Goal: Transaction & Acquisition: Purchase product/service

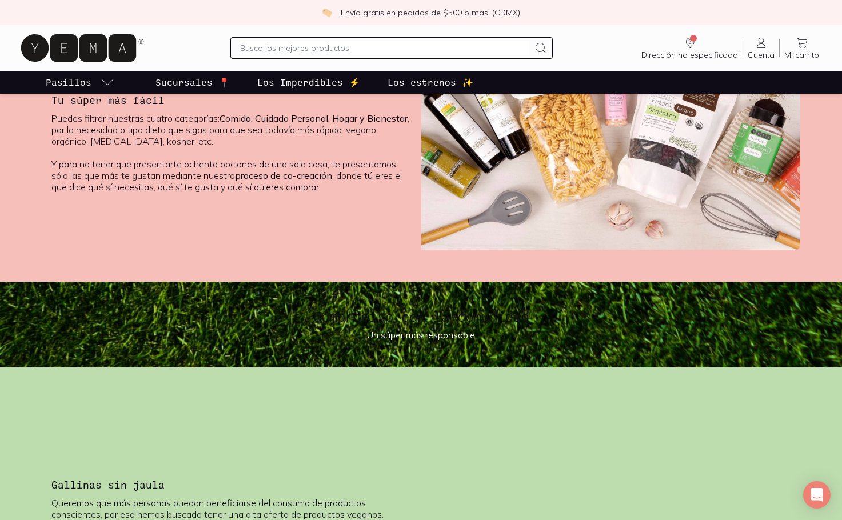
scroll to position [2116, 0]
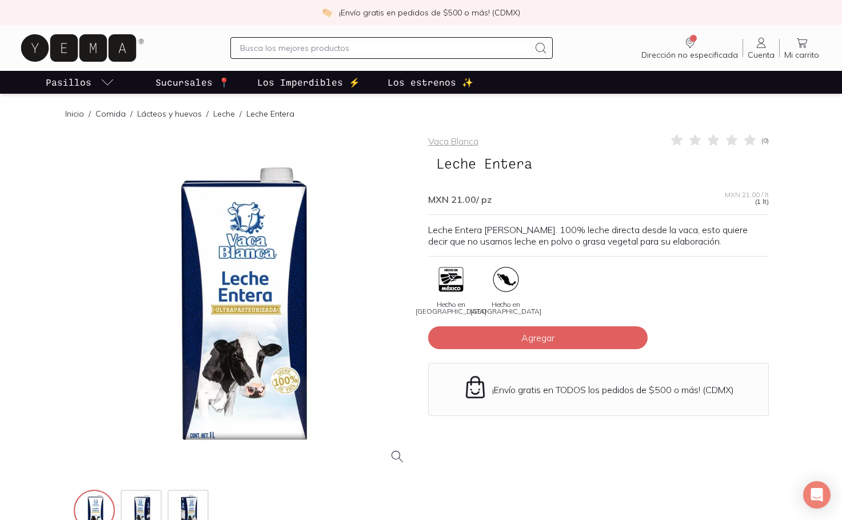
click at [303, 48] on input "text" at bounding box center [384, 48] width 289 height 14
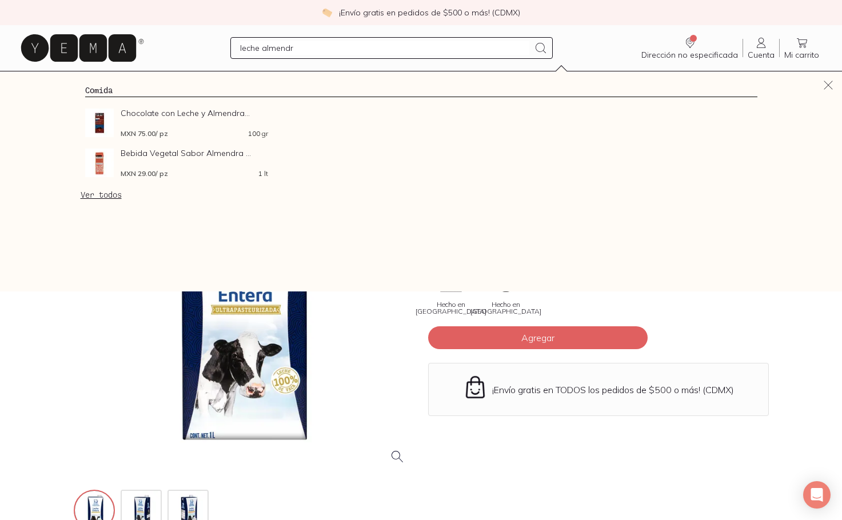
type input "[PERSON_NAME]"
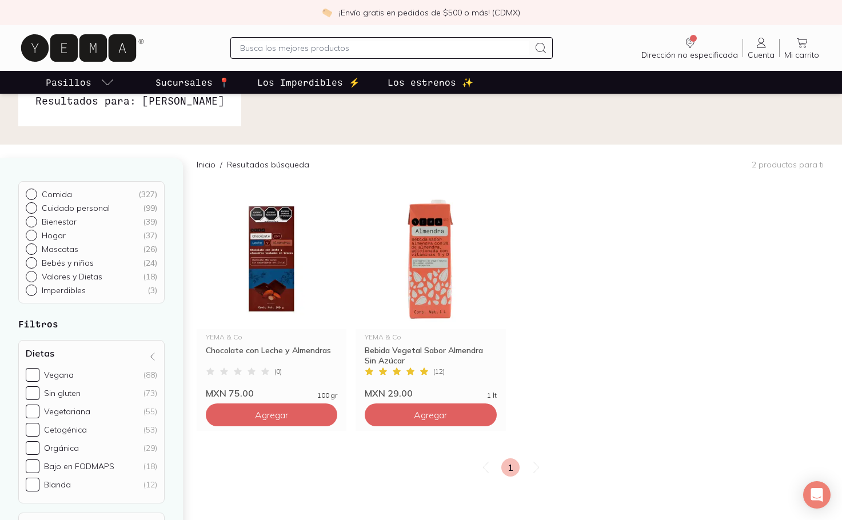
scroll to position [114, 0]
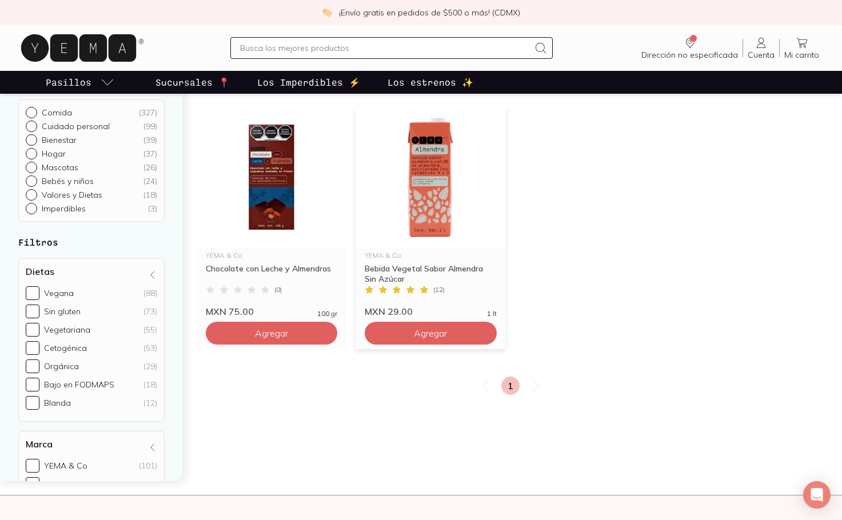
click at [425, 193] on img at bounding box center [431, 177] width 150 height 141
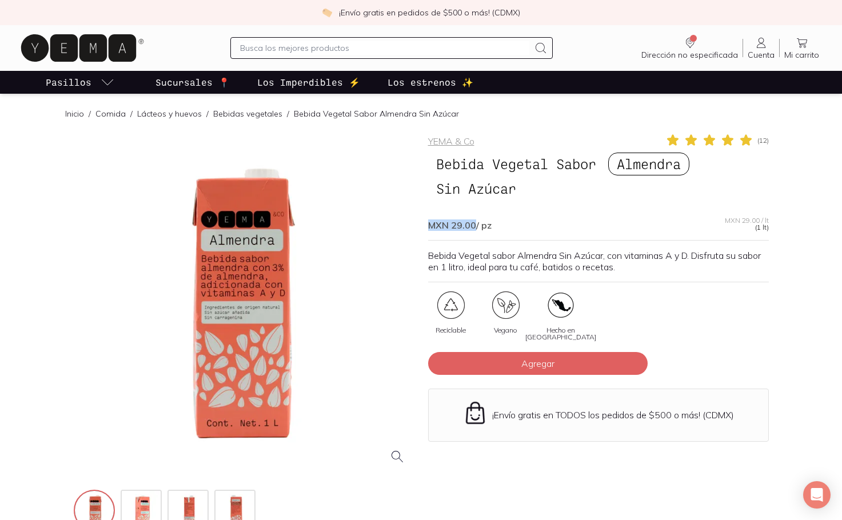
drag, startPoint x: 429, startPoint y: 229, endPoint x: 475, endPoint y: 227, distance: 45.8
click at [475, 227] on span "MXN 29.00 / pz" at bounding box center [459, 225] width 63 height 11
click at [253, 47] on input "text" at bounding box center [384, 48] width 289 height 14
type input "servilletas"
